Goal: Find specific page/section: Find specific page/section

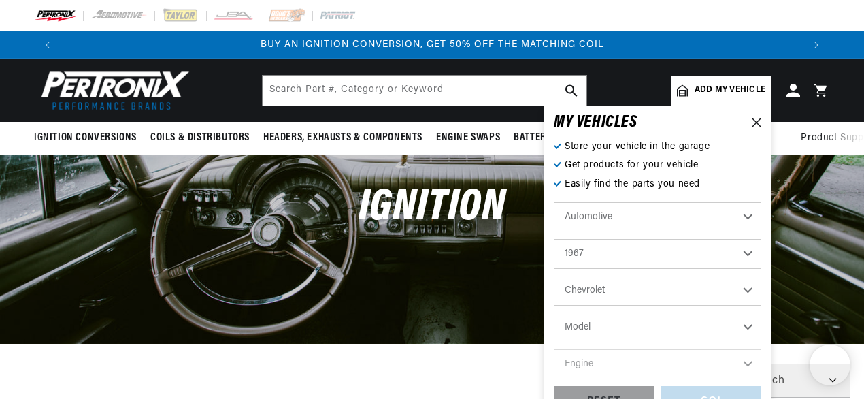
select select "1967"
select select "Chevrolet"
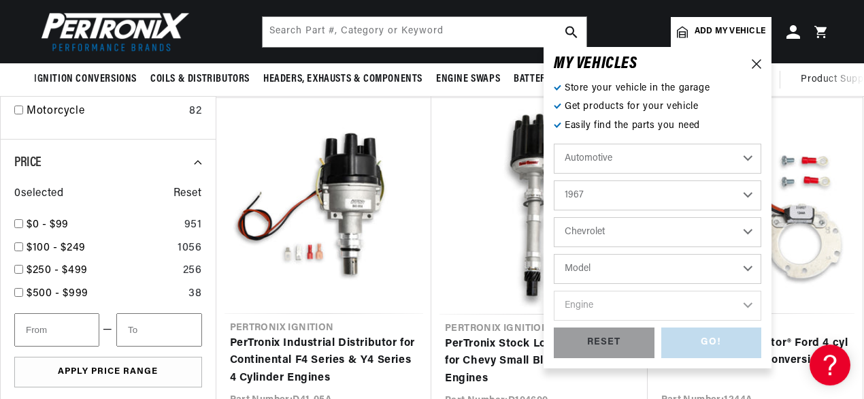
click at [554, 254] on select "Model [GEOGRAPHIC_DATA] [GEOGRAPHIC_DATA] C10 Pickup C10 Suburban C20 Pickup C2…" at bounding box center [658, 269] width 208 height 30
select select "Camaro"
click option "Camaro" at bounding box center [0, 0] width 0 height 0
select select "Camaro"
click at [554, 291] on select "Engine 6.6L 230cid / 3.8L 250cid / 4.1L 302cid / 4.9L 305cid / 5.0L 327cid / 5.…" at bounding box center [658, 306] width 208 height 30
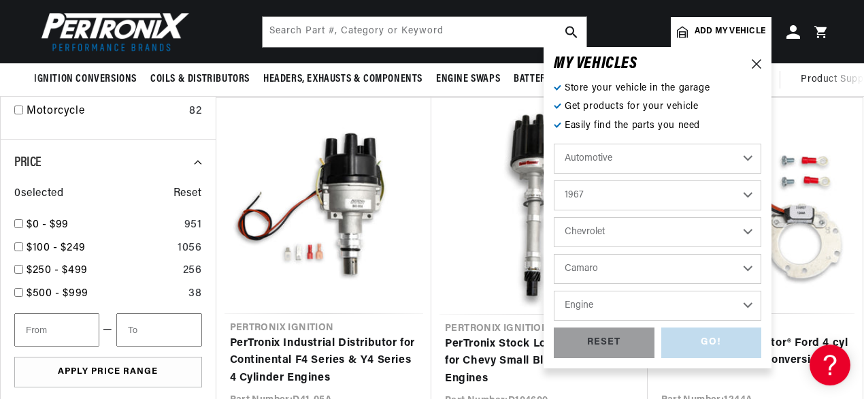
select select "427cid-7.0L"
click option "427cid / 7.0L" at bounding box center [0, 0] width 0 height 0
select select "427cid-7.0L"
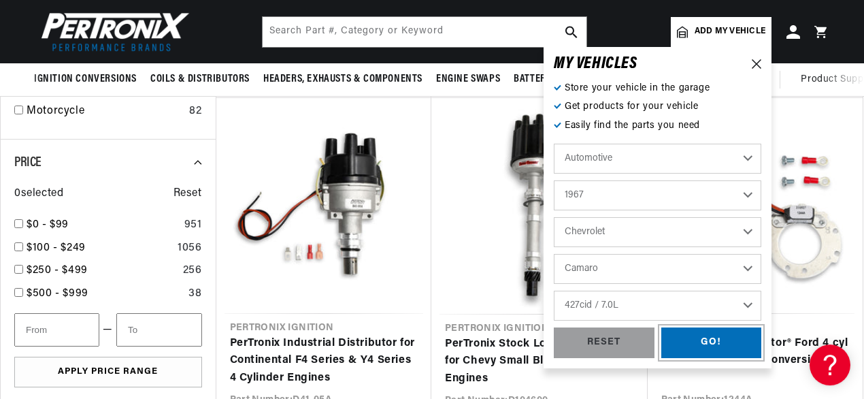
click at [719, 340] on div "GO!" at bounding box center [711, 342] width 101 height 31
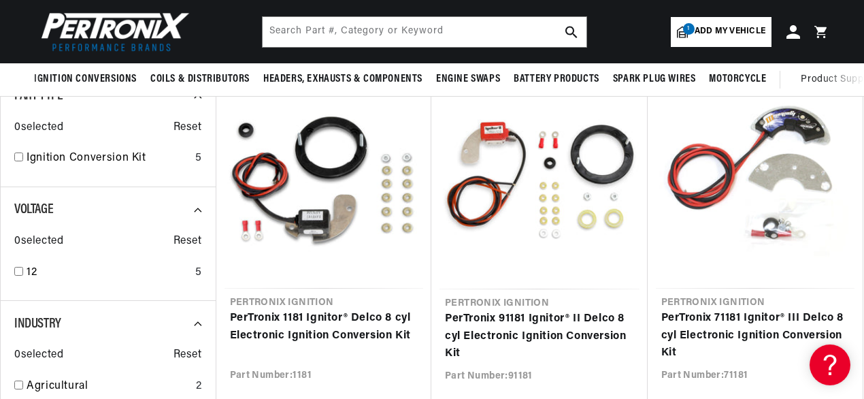
scroll to position [0, 1483]
click at [313, 33] on input "text" at bounding box center [425, 32] width 324 height 30
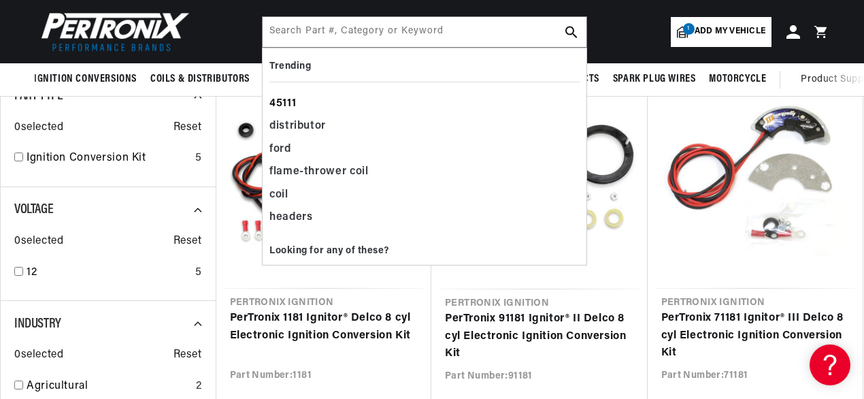
scroll to position [0, 742]
click at [286, 104] on div "45111" at bounding box center [424, 104] width 310 height 23
type input "45111"
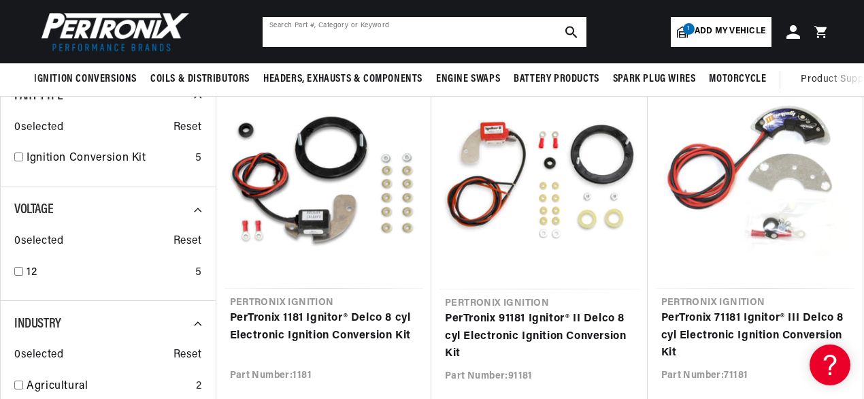
scroll to position [0, 1483]
click at [308, 32] on input "text" at bounding box center [425, 32] width 324 height 30
type input "i"
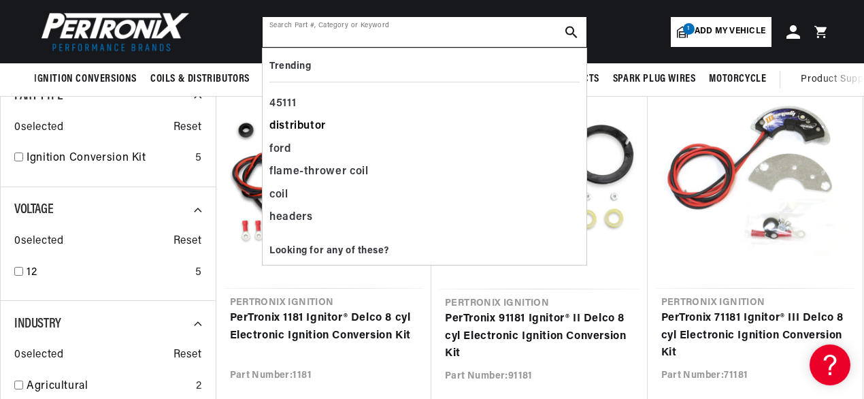
scroll to position [0, 742]
click at [296, 128] on div "distributor" at bounding box center [424, 126] width 310 height 23
type input "distributor"
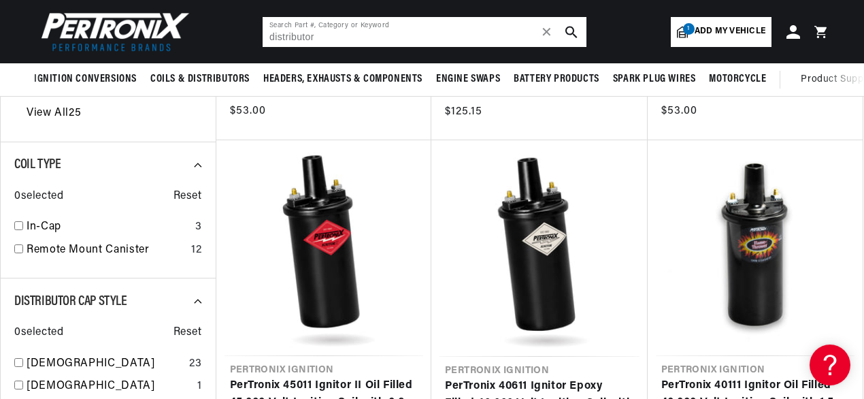
scroll to position [478, 0]
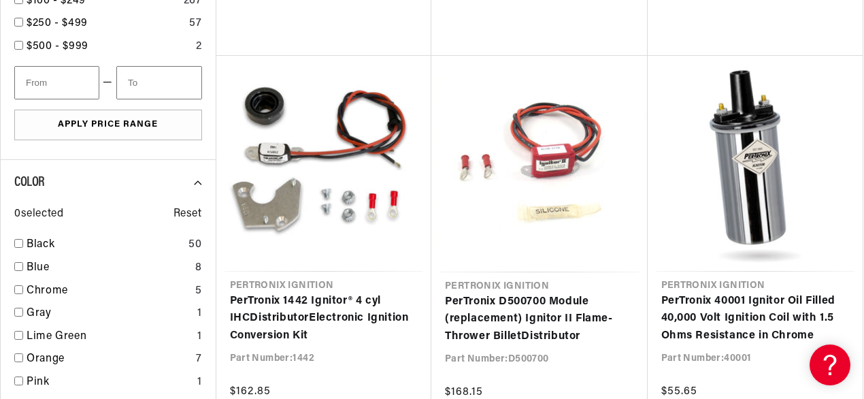
scroll to position [1836, 0]
